Goal: Task Accomplishment & Management: Complete application form

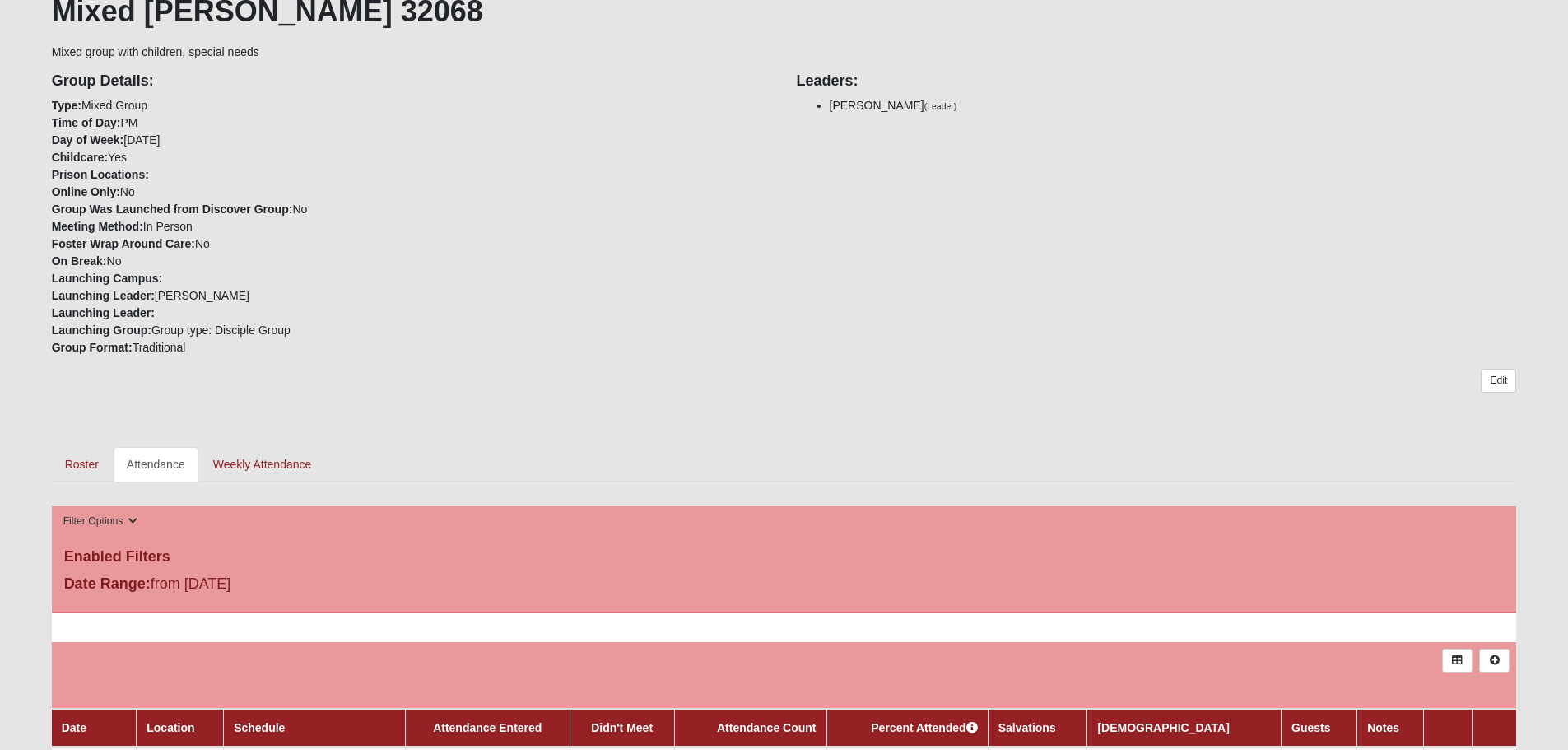
scroll to position [321, 0]
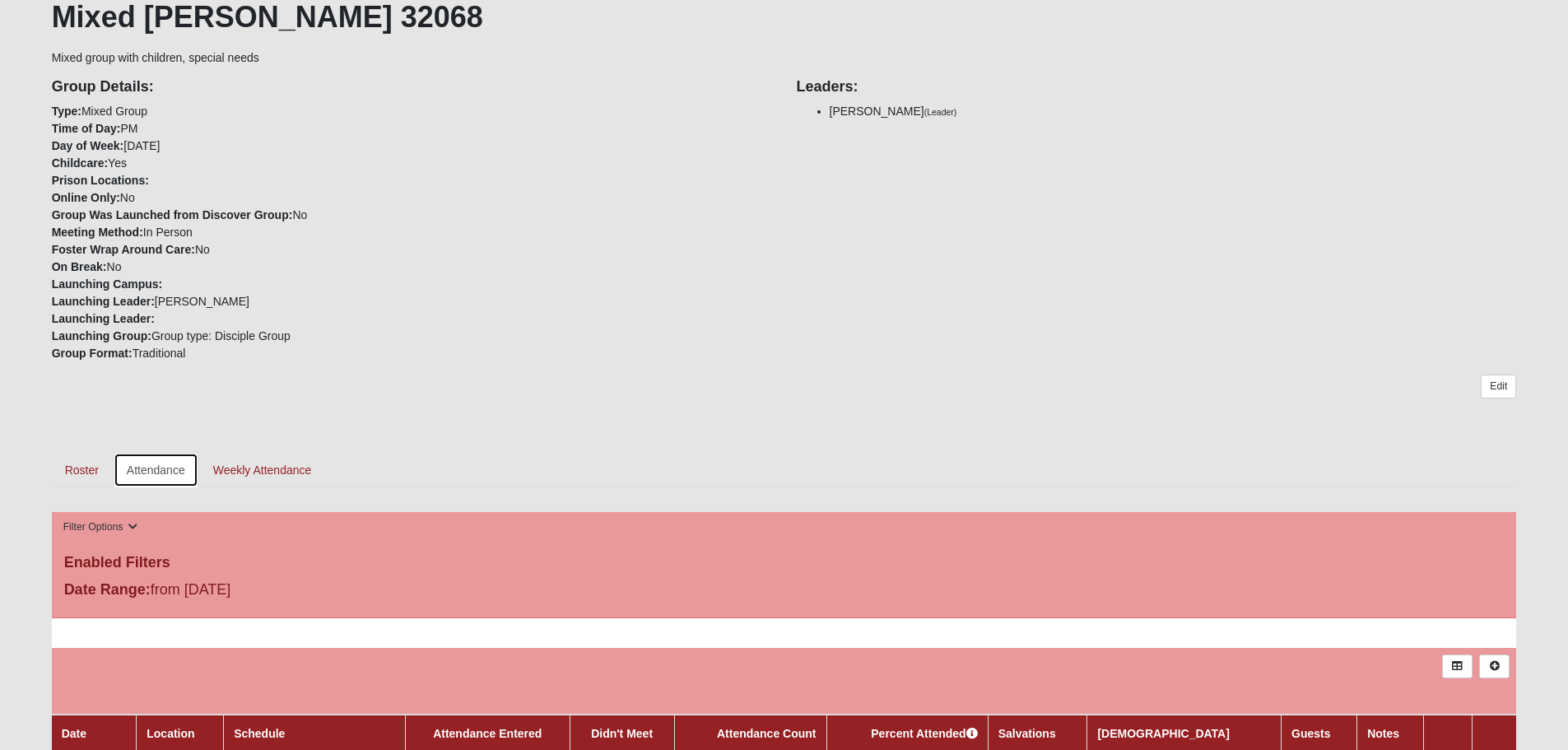
click at [157, 471] on link "Attendance" at bounding box center [156, 469] width 85 height 35
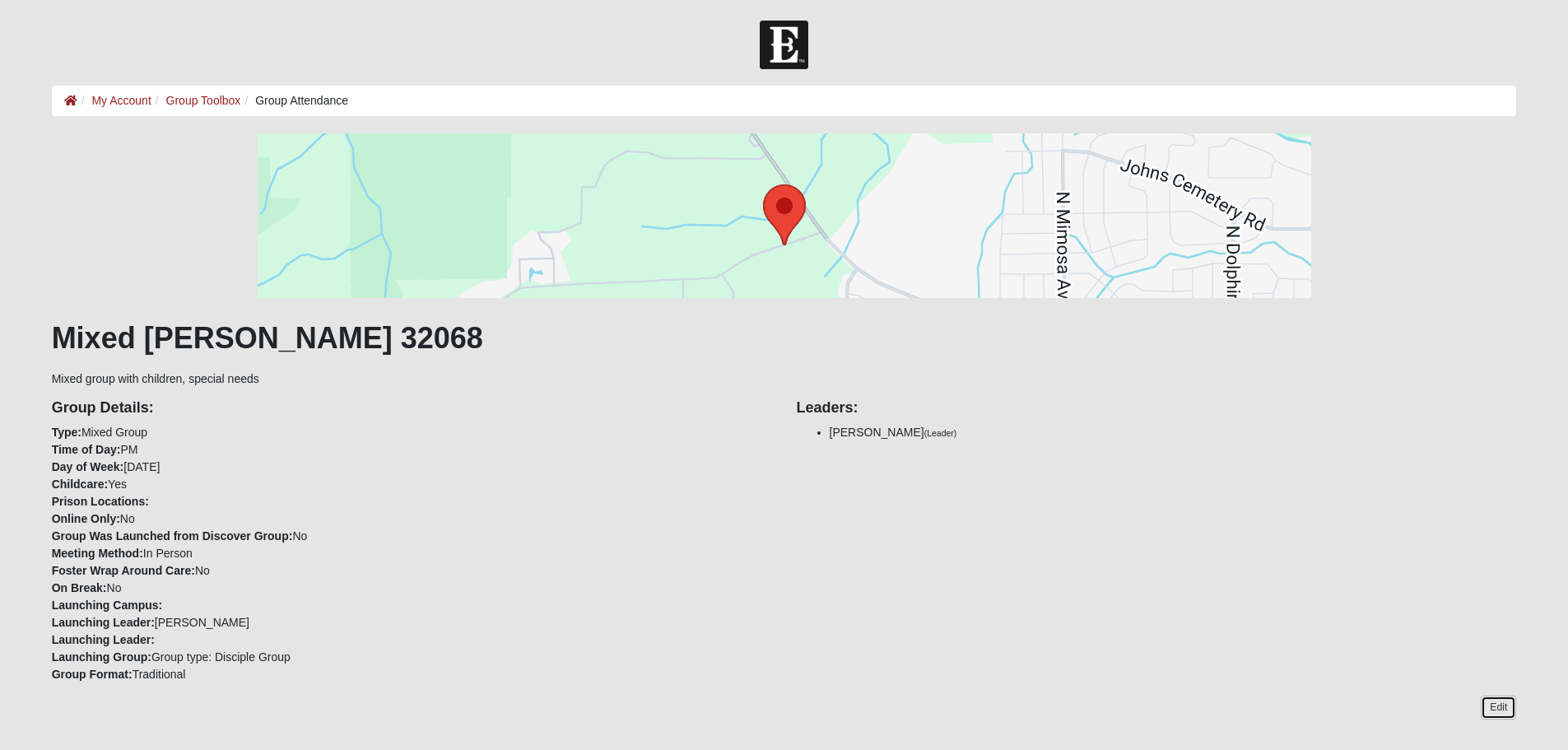
click at [1499, 709] on link "Edit" at bounding box center [1499, 707] width 36 height 24
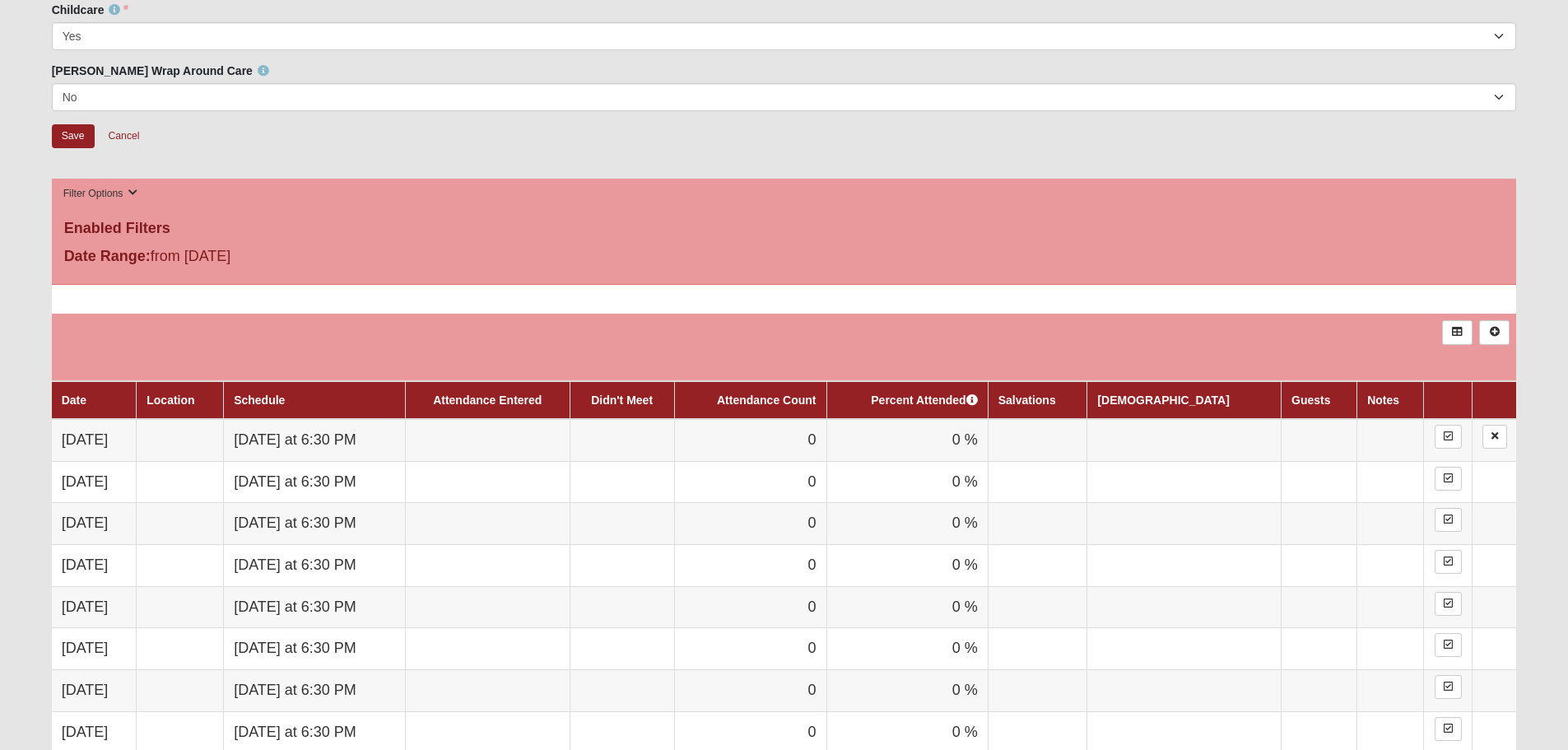
scroll to position [493, 0]
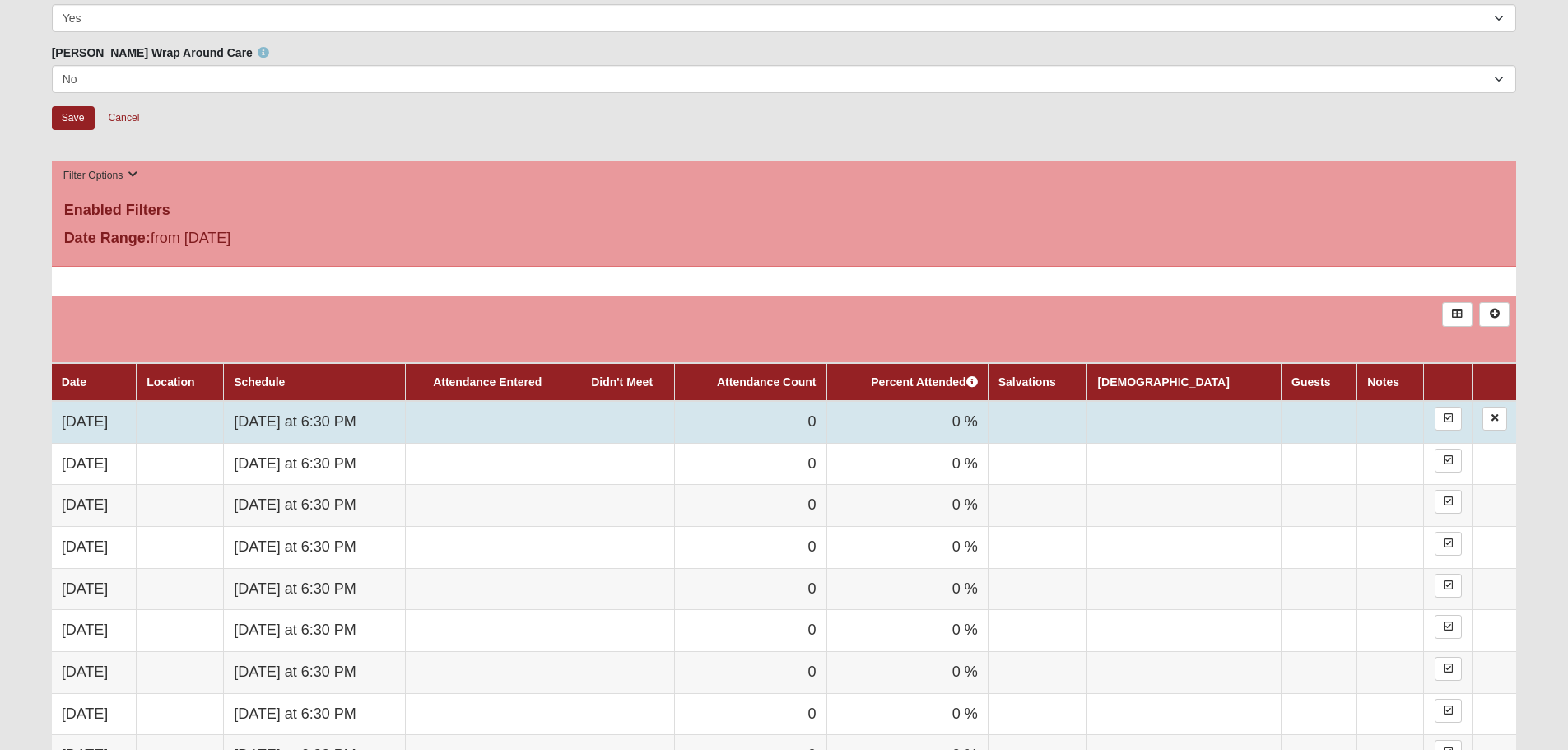
click at [562, 420] on td at bounding box center [487, 421] width 165 height 42
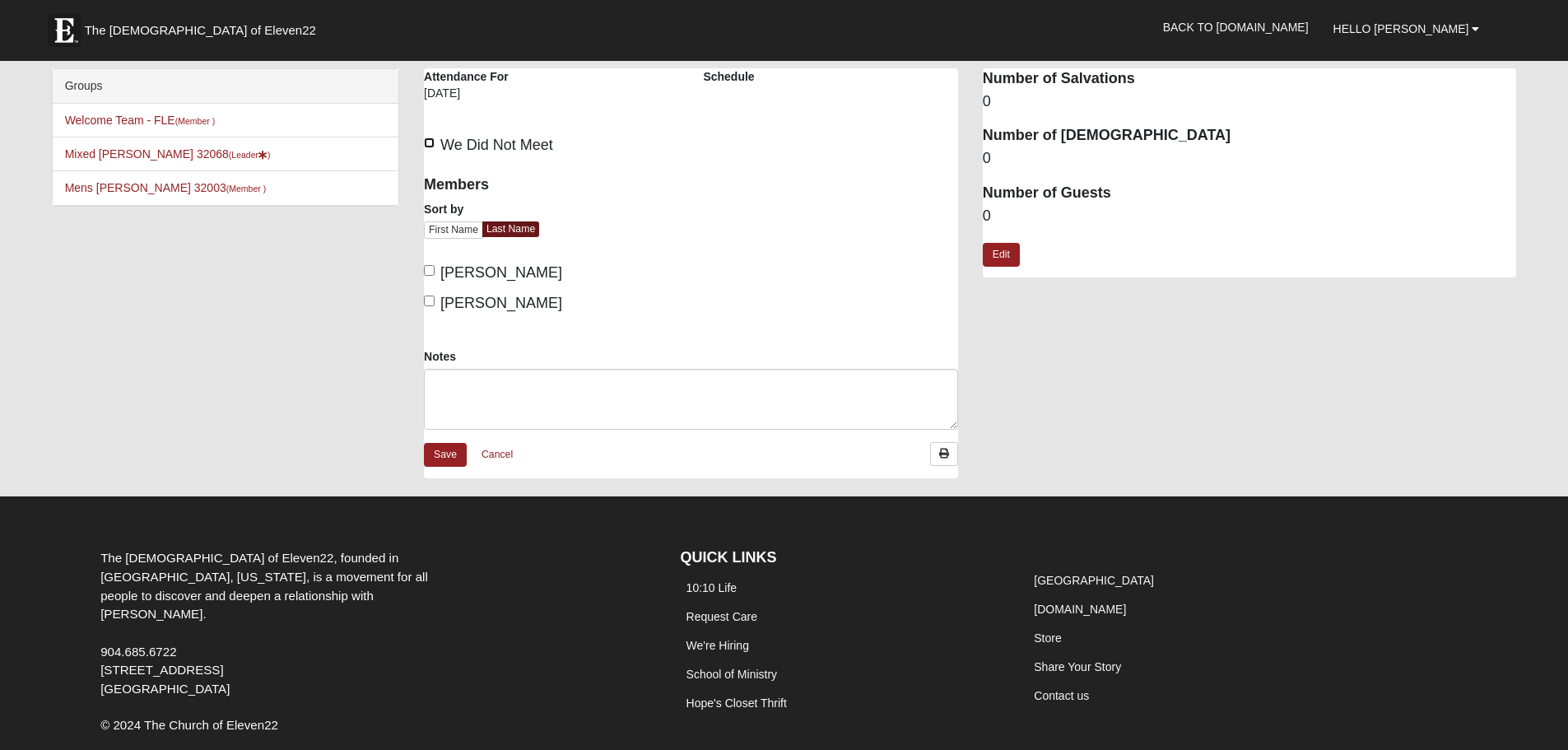
click at [430, 146] on input "We Did Not Meet" at bounding box center [429, 143] width 11 height 11
checkbox input "true"
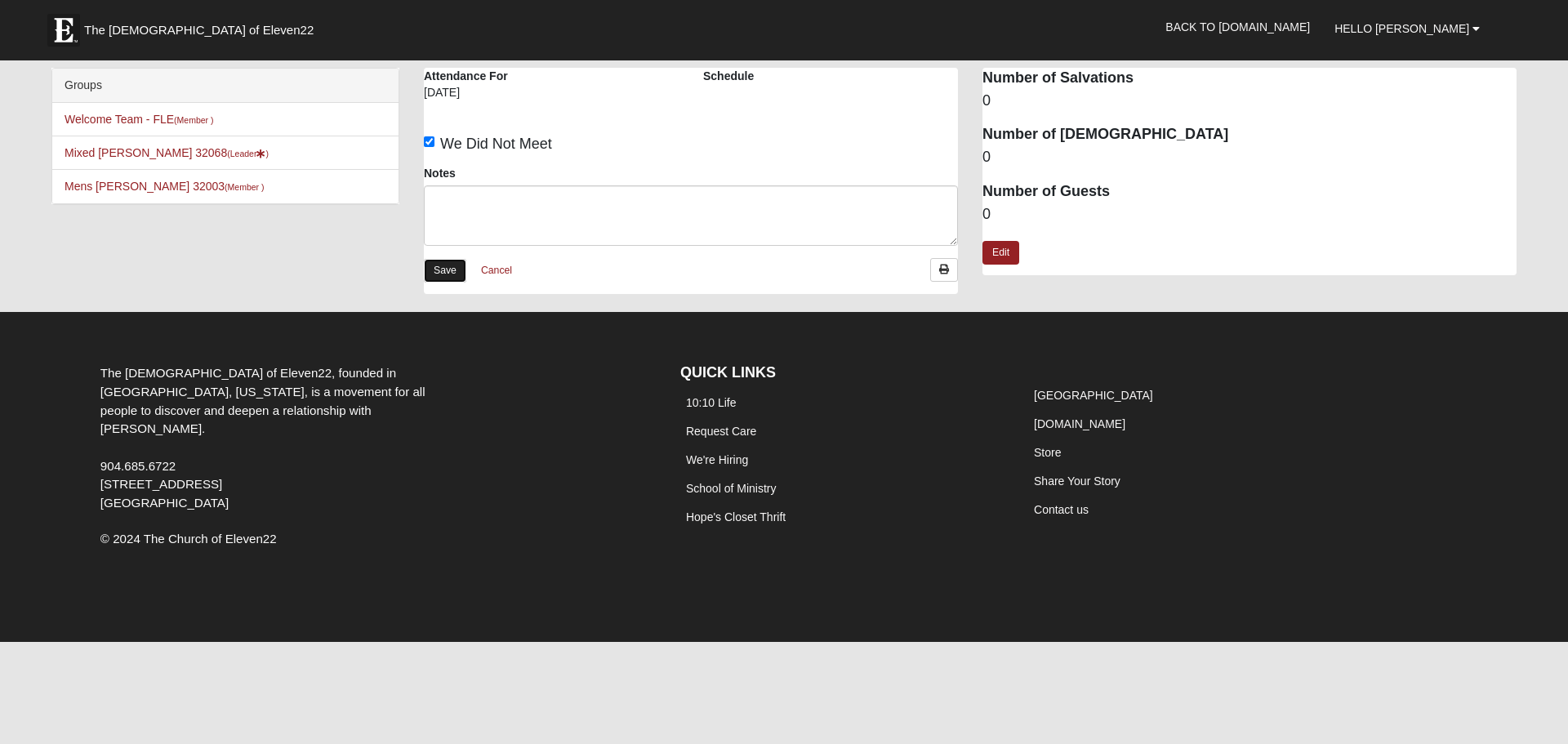
click at [445, 267] on link "Save" at bounding box center [445, 270] width 42 height 24
